Goal: Transaction & Acquisition: Purchase product/service

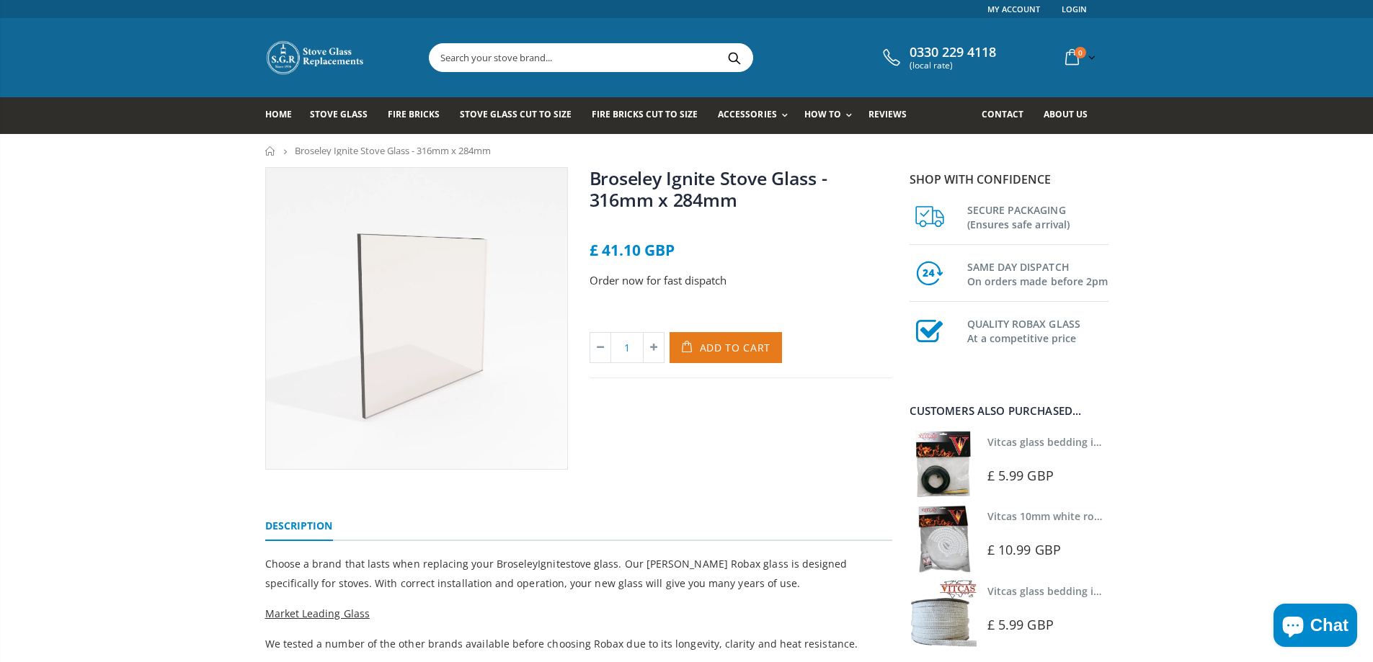
click at [737, 352] on span "Add to Cart" at bounding box center [735, 348] width 71 height 14
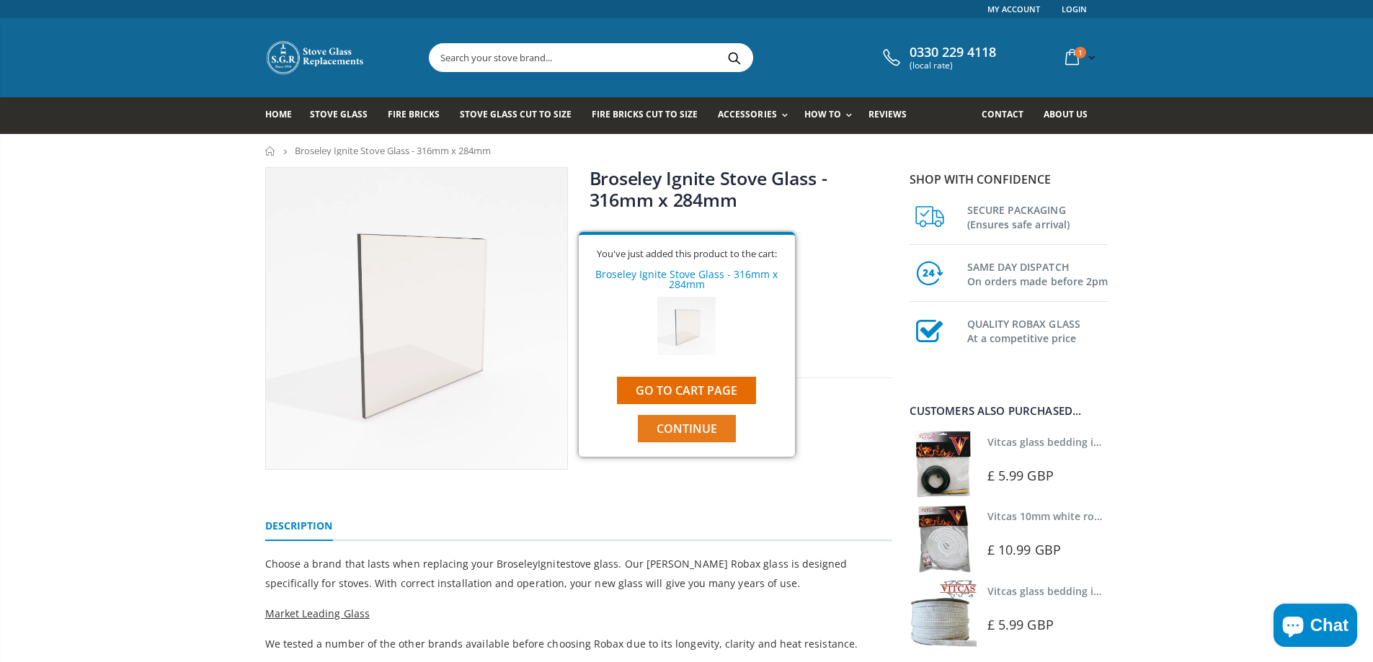
click at [684, 426] on span "Continue" at bounding box center [687, 429] width 61 height 16
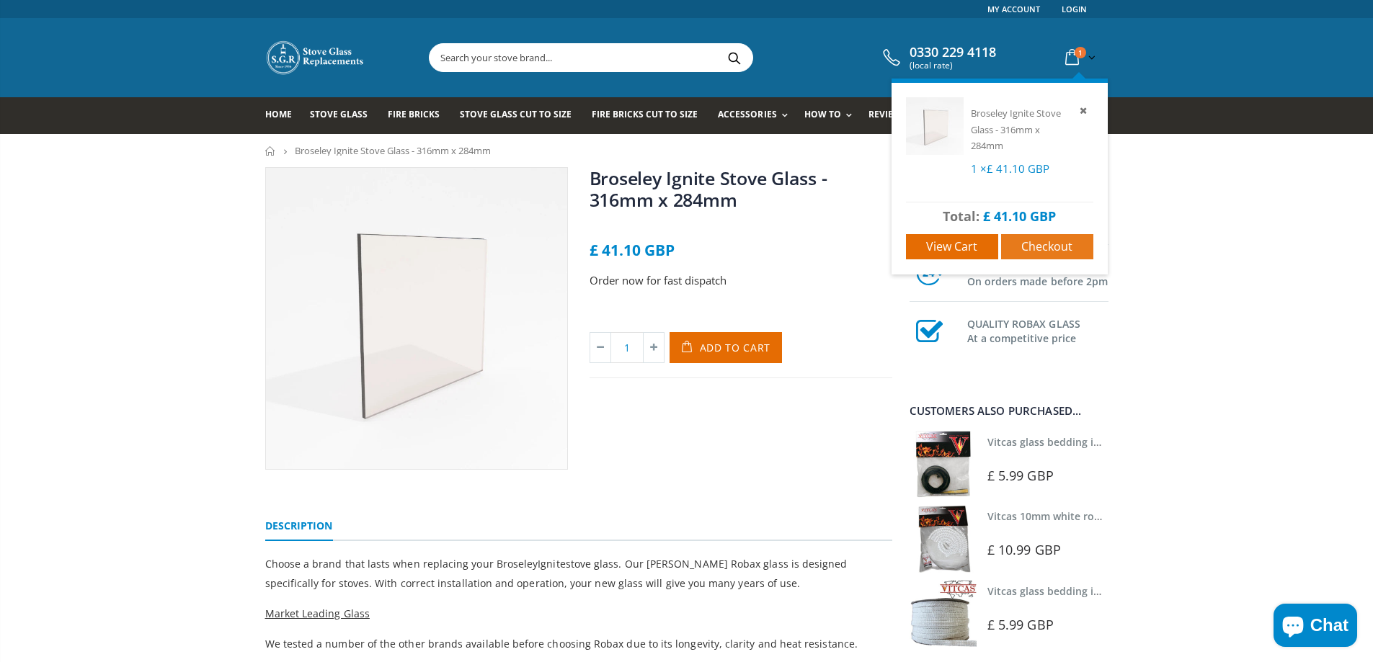
click at [1044, 254] on span "Checkout" at bounding box center [1046, 247] width 51 height 16
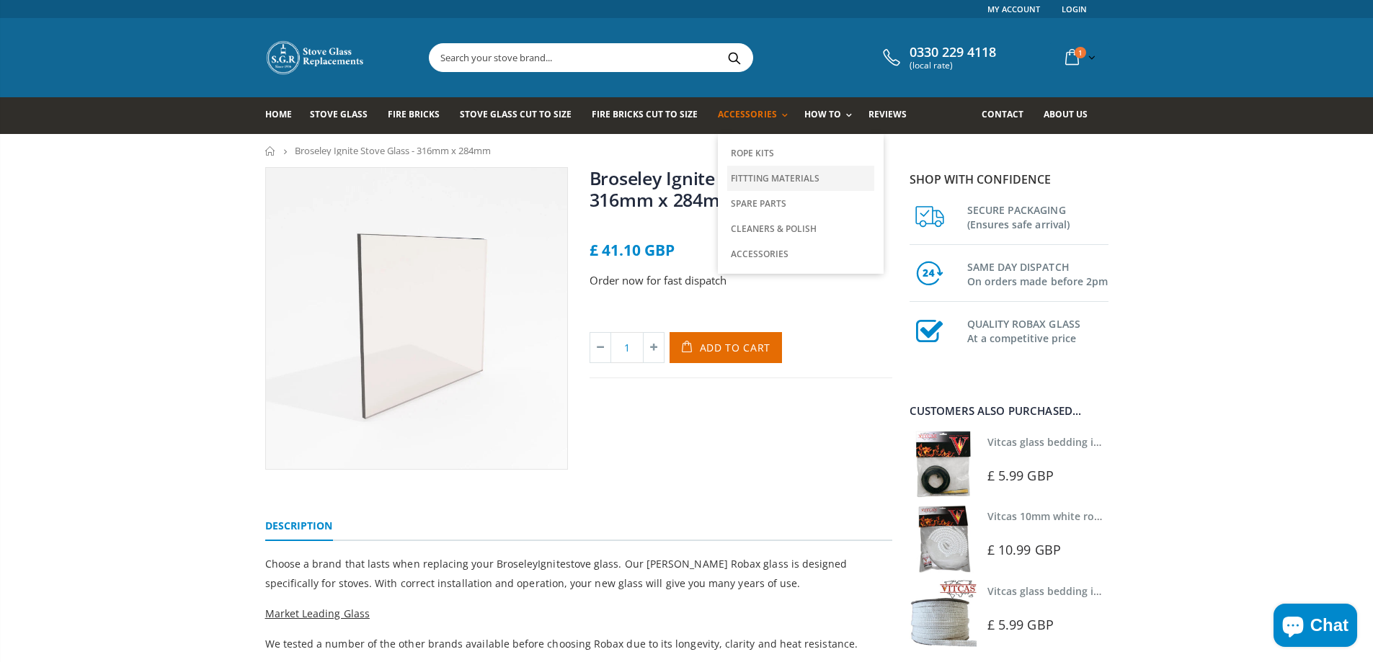
click at [773, 180] on link "Fittting Materials" at bounding box center [800, 178] width 147 height 25
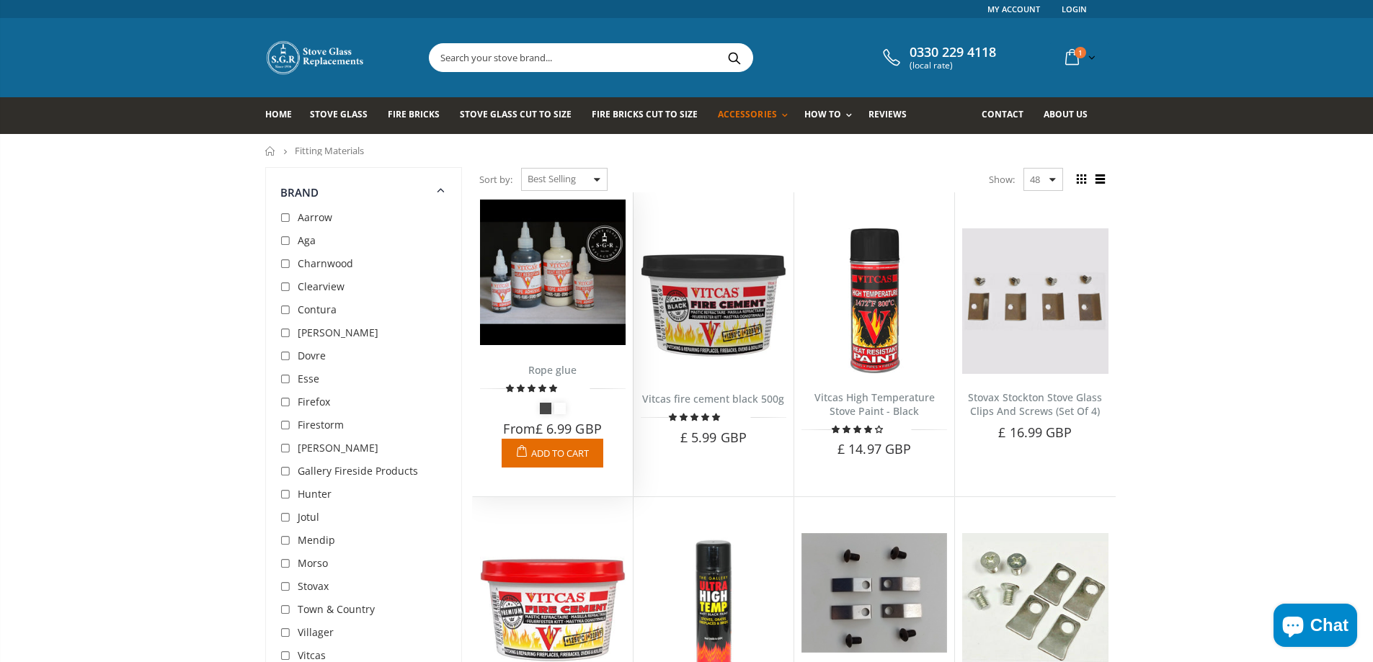
click at [564, 448] on span "Add to Cart" at bounding box center [560, 453] width 58 height 13
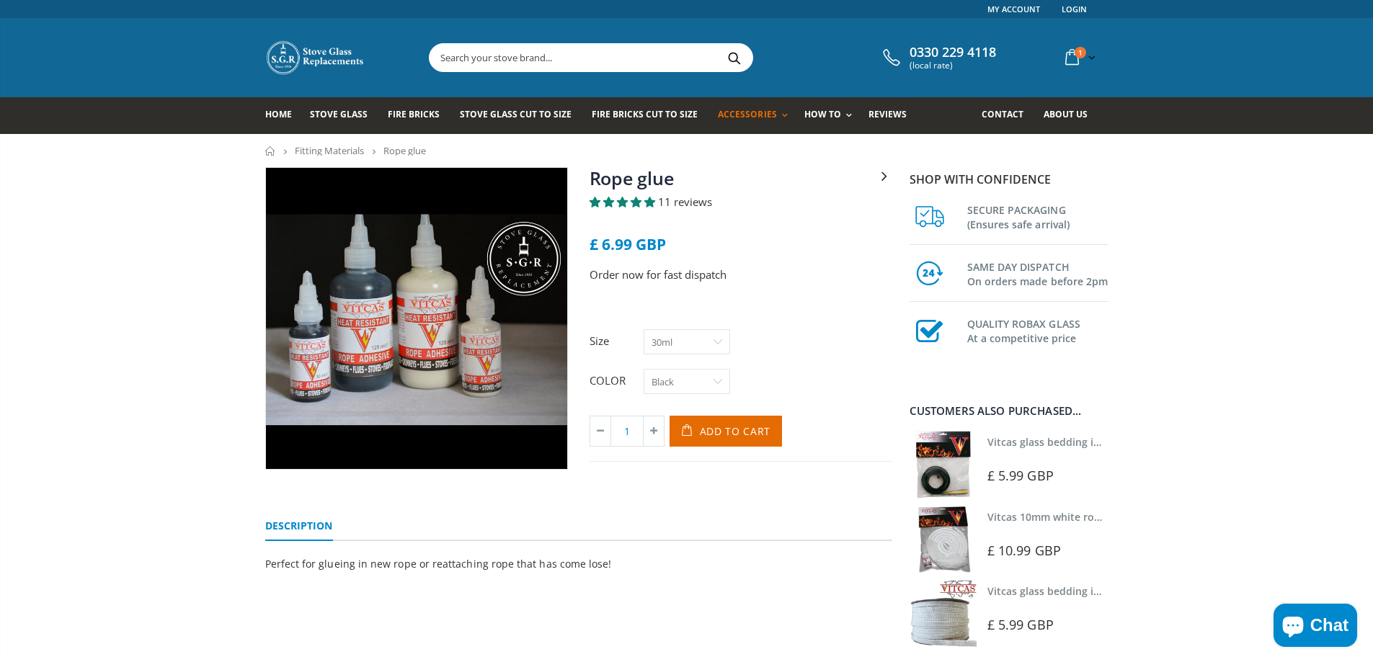
click at [697, 341] on select "30ml 125ml" at bounding box center [687, 341] width 86 height 25
click at [644, 329] on select "30ml 125ml" at bounding box center [687, 341] width 86 height 25
click at [692, 337] on select "30ml 125ml" at bounding box center [687, 341] width 86 height 25
select select "30ml"
click at [644, 329] on select "30ml 125ml" at bounding box center [687, 341] width 86 height 25
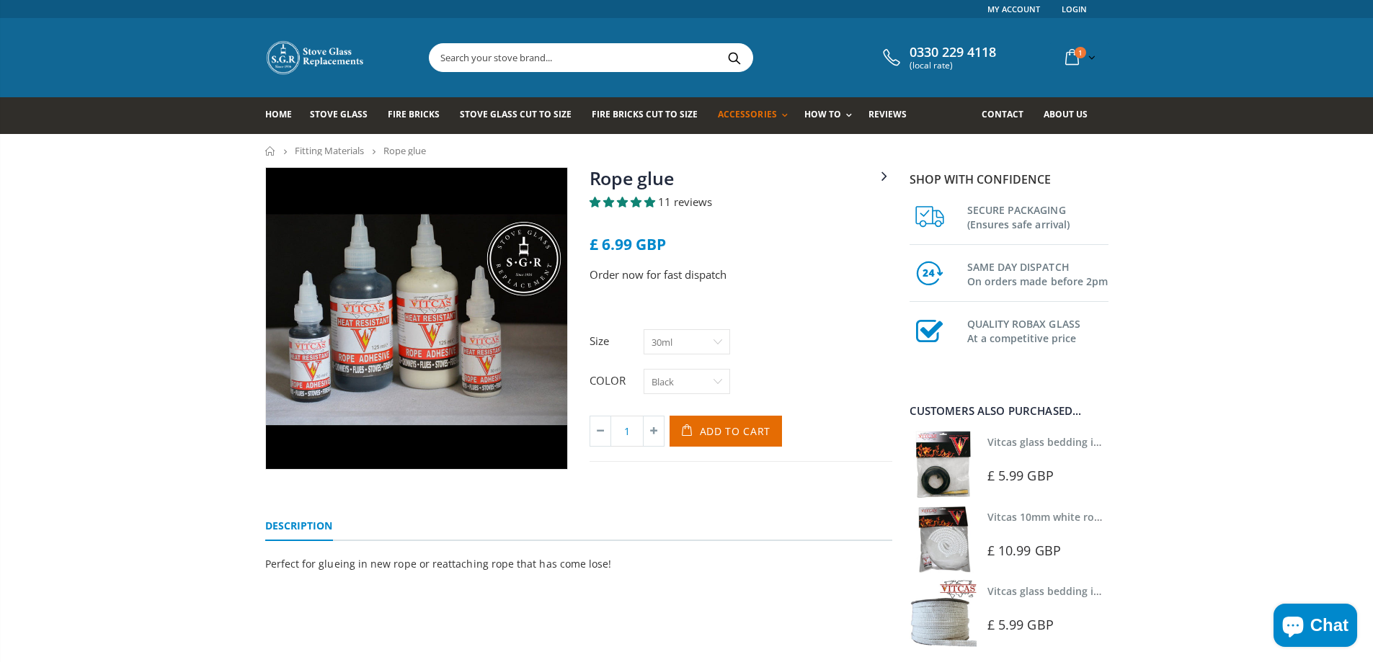
click at [690, 379] on select "Black White" at bounding box center [687, 381] width 86 height 25
click at [715, 434] on span "Add to Cart" at bounding box center [735, 431] width 71 height 14
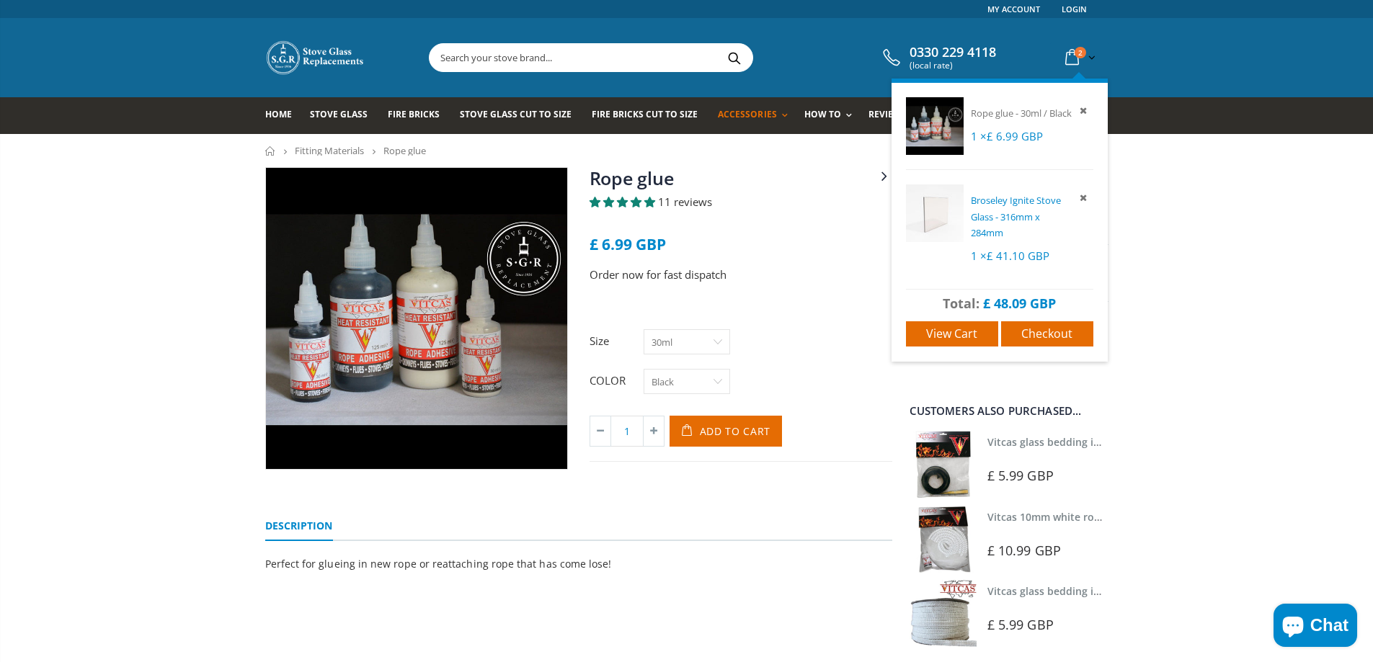
click at [1032, 232] on span "Broseley Ignite Stove Glass - 316mm x 284mm" at bounding box center [1016, 216] width 90 height 45
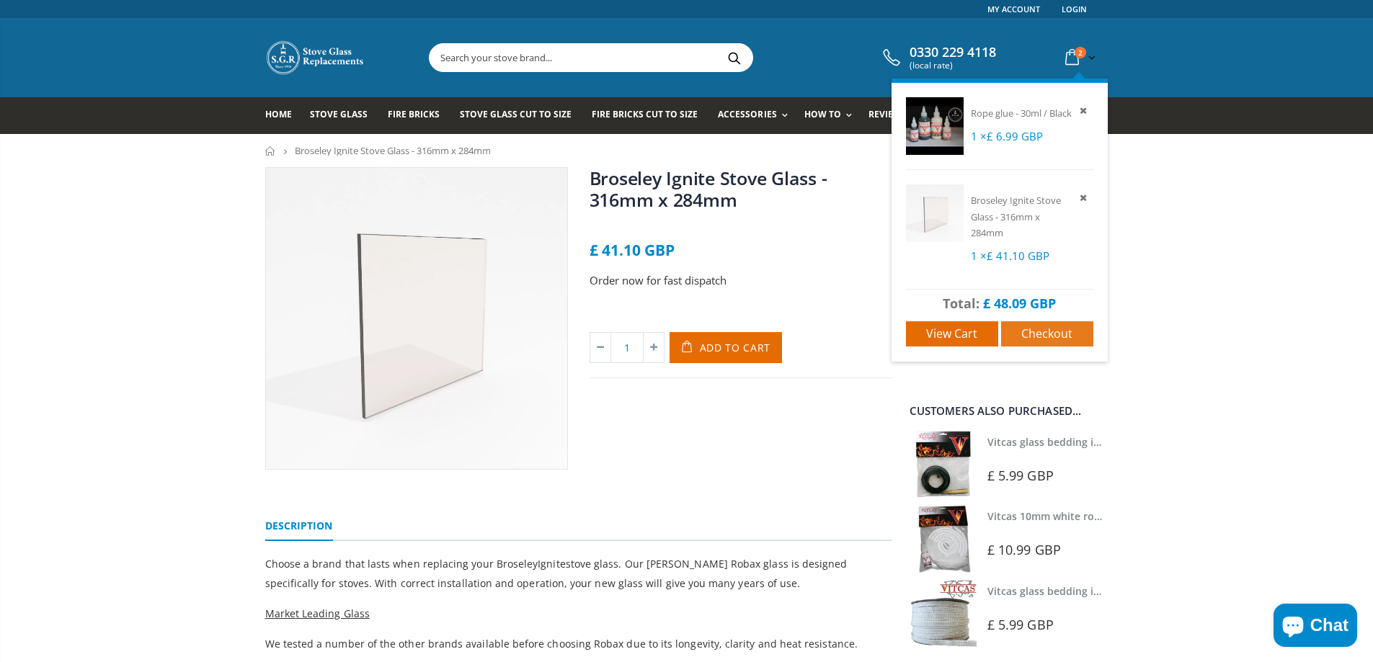
click at [1049, 342] on span "Checkout" at bounding box center [1046, 334] width 51 height 16
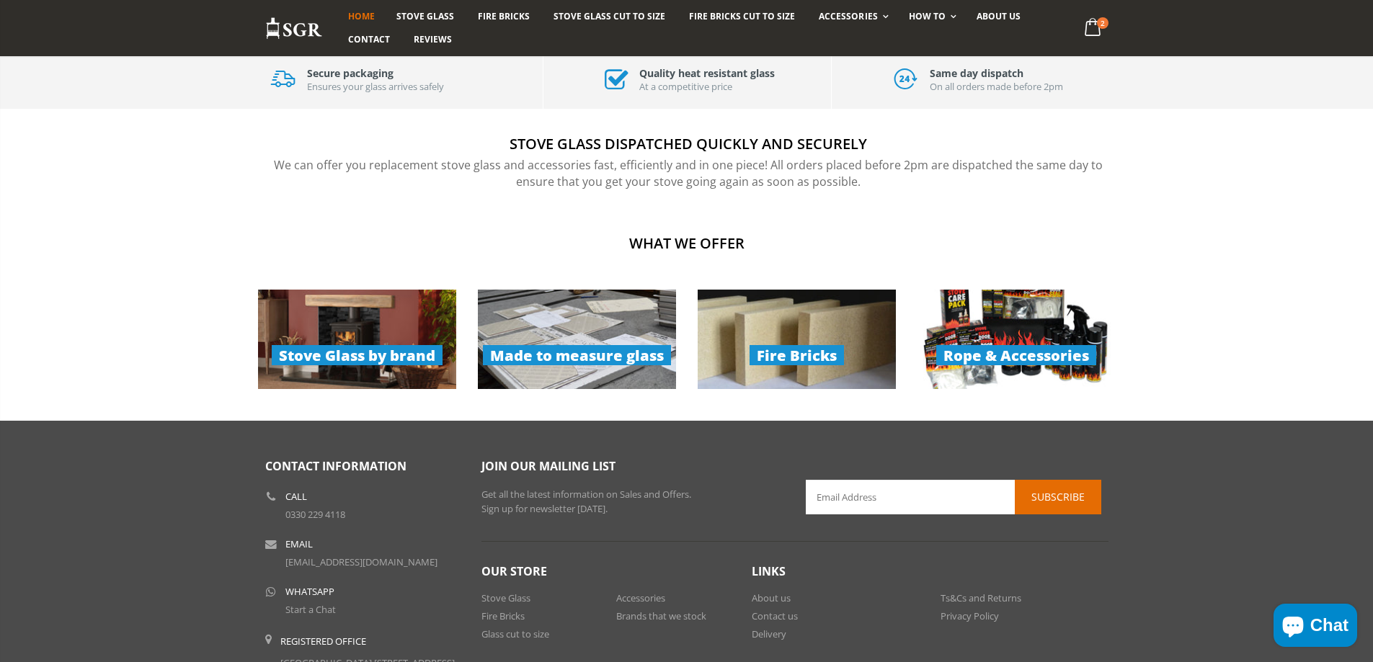
scroll to position [1081, 0]
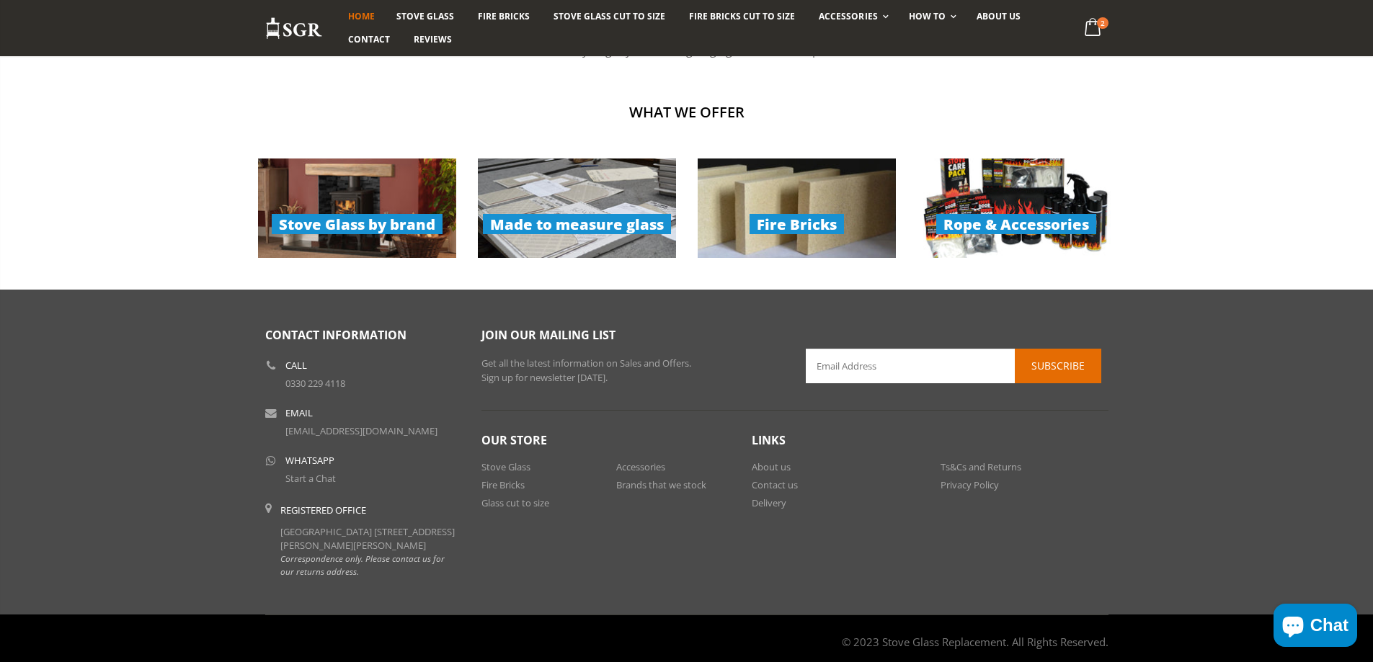
click at [866, 357] on input "text" at bounding box center [953, 366] width 295 height 35
click at [863, 369] on input "text" at bounding box center [953, 366] width 295 height 35
type input "B"
type input "bluejonboy2005@gmail.com"
click at [1042, 355] on button "Subscribe" at bounding box center [1058, 366] width 86 height 35
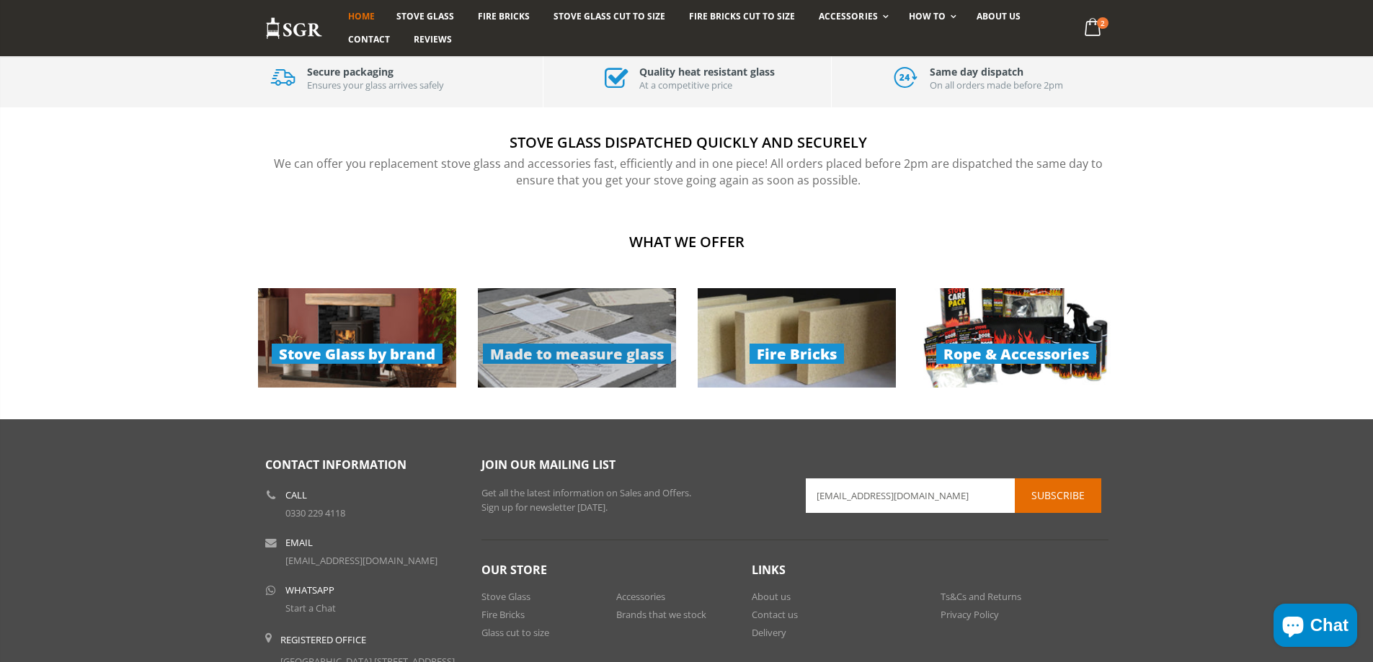
scroll to position [741, 0]
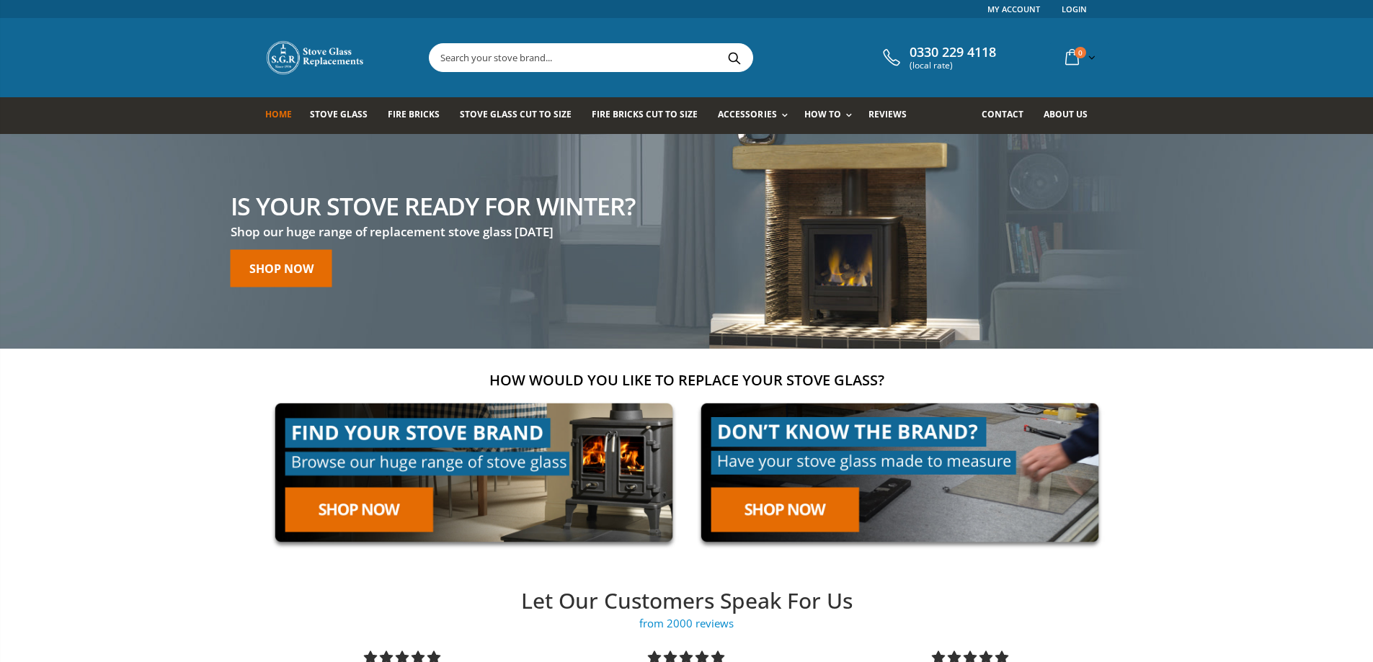
click at [1070, 62] on icon at bounding box center [1071, 58] width 25 height 26
